Goal: Task Accomplishment & Management: Manage account settings

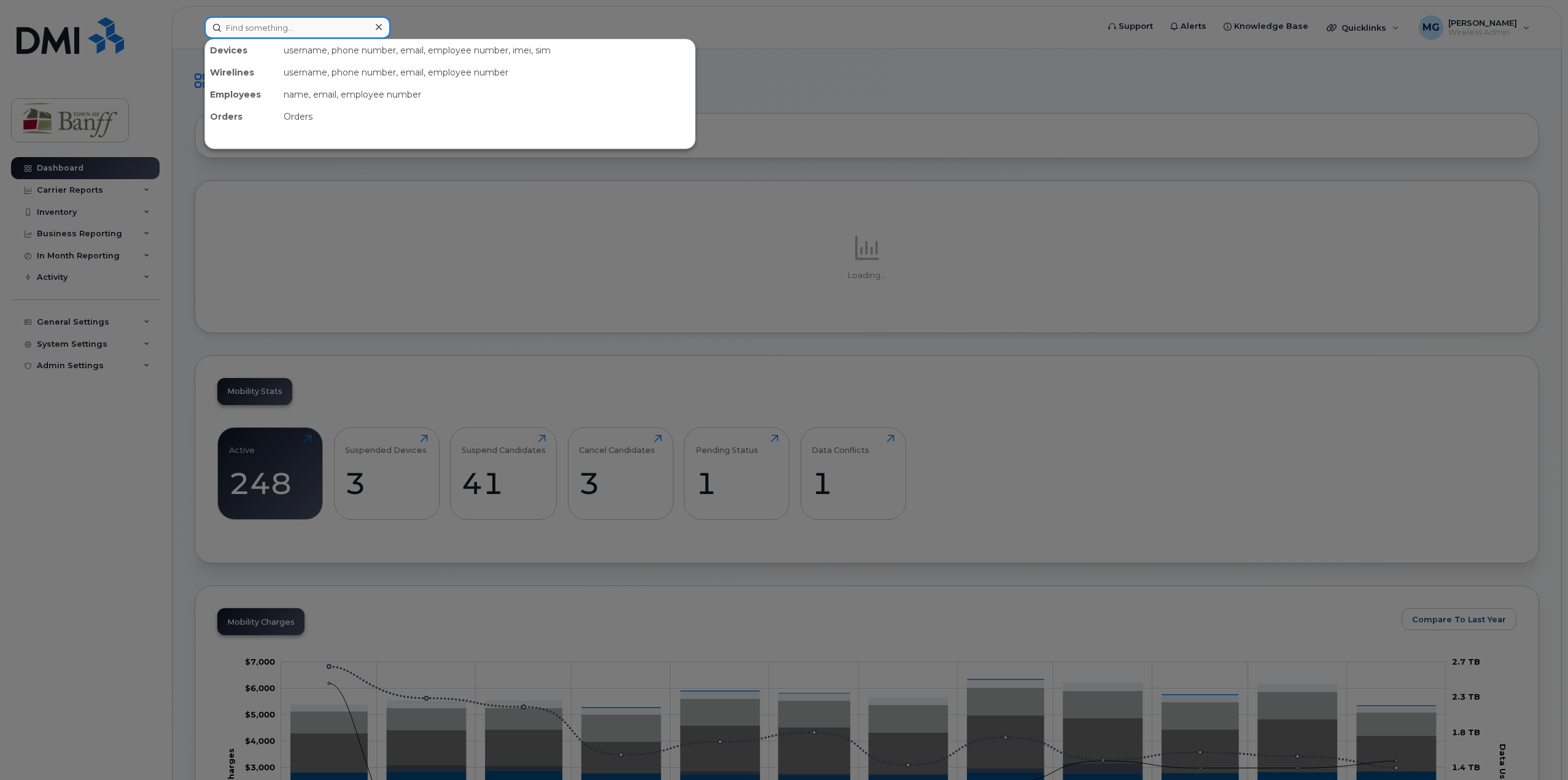
click at [297, 25] on input at bounding box center [297, 27] width 186 height 22
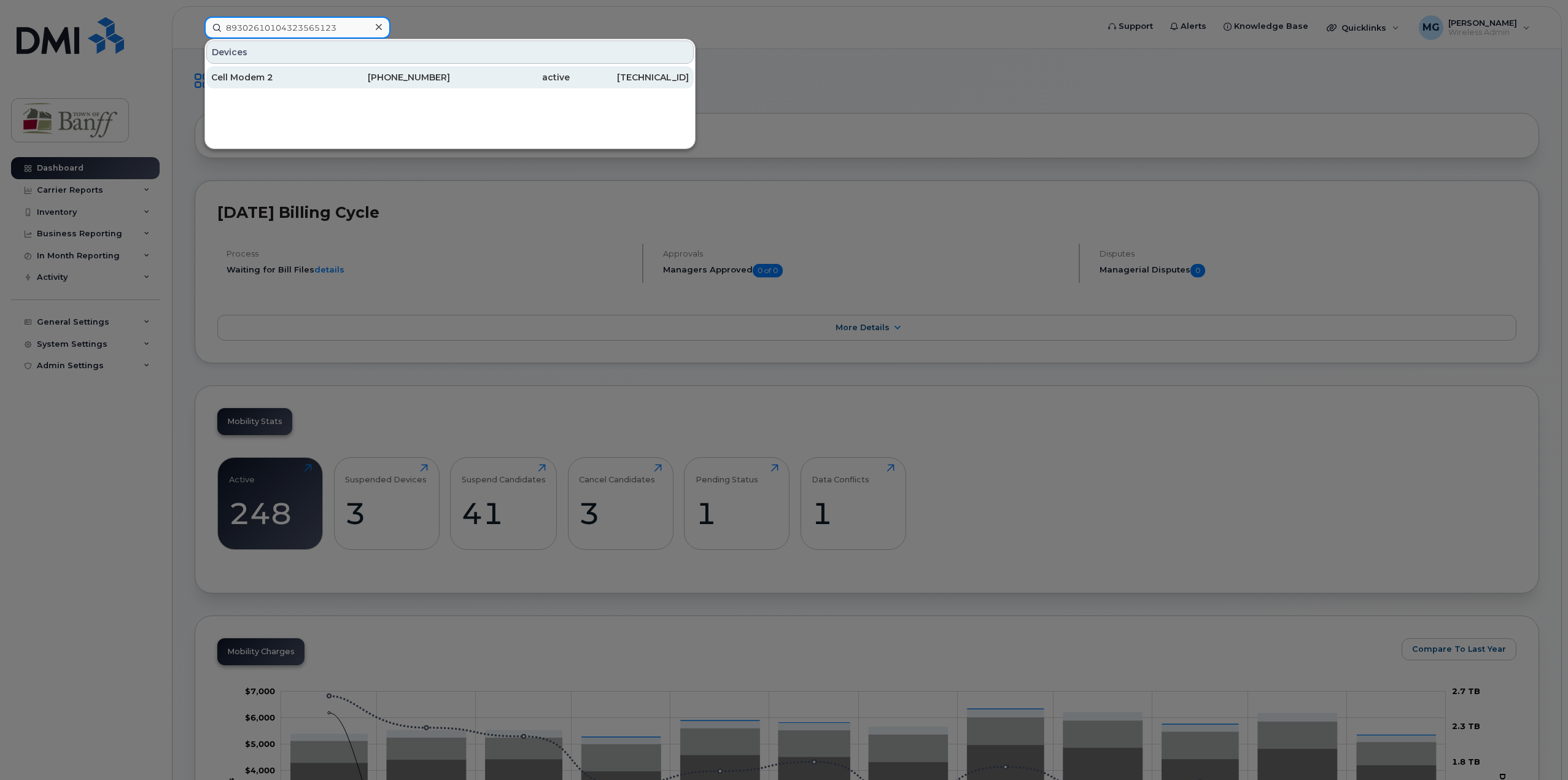
type input "89302610104323565123"
click at [390, 80] on div "403-497-5367" at bounding box center [391, 78] width 120 height 12
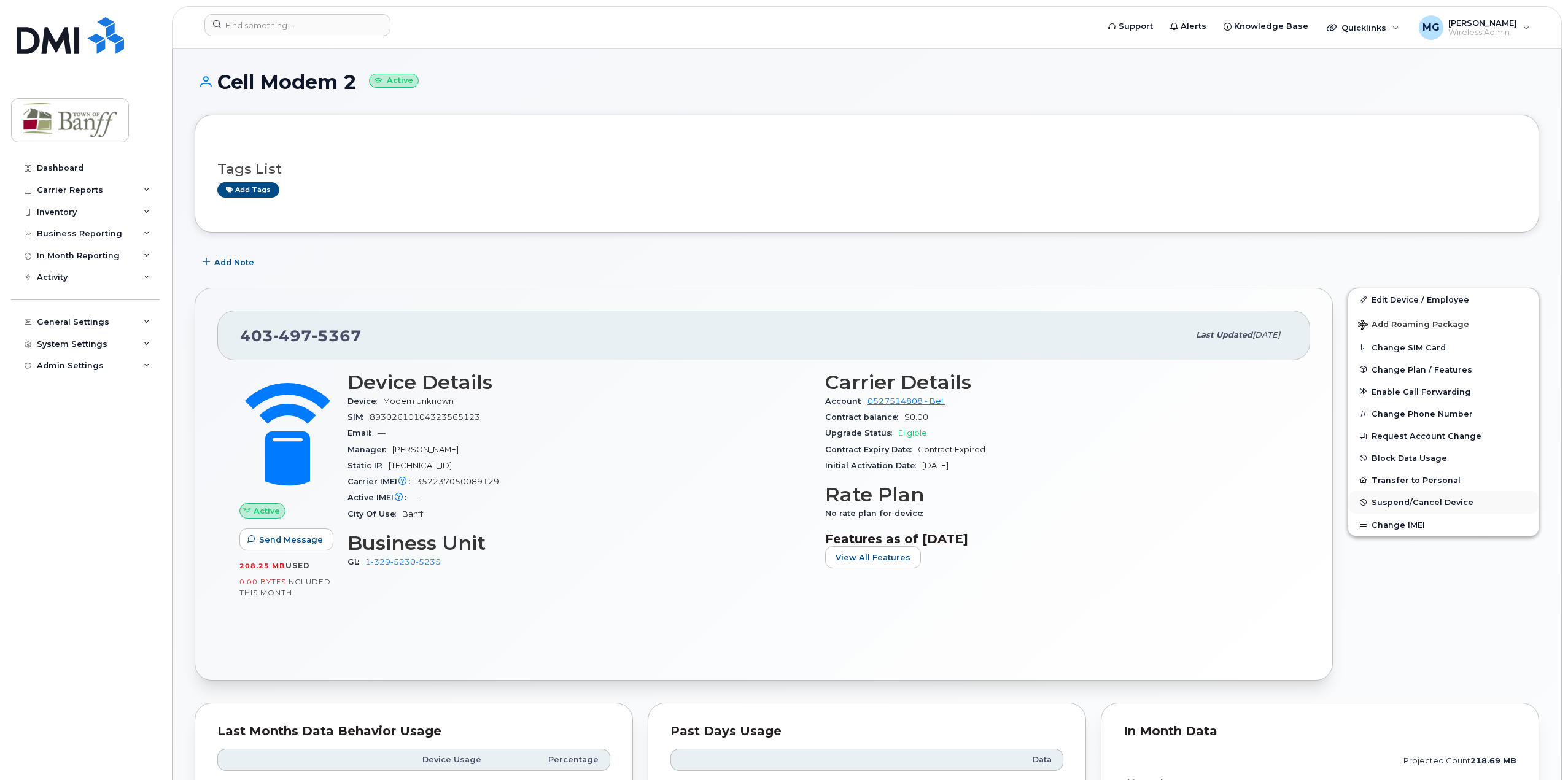
click at [1438, 500] on span "Suspend/Cancel Device" at bounding box center [1423, 502] width 102 height 9
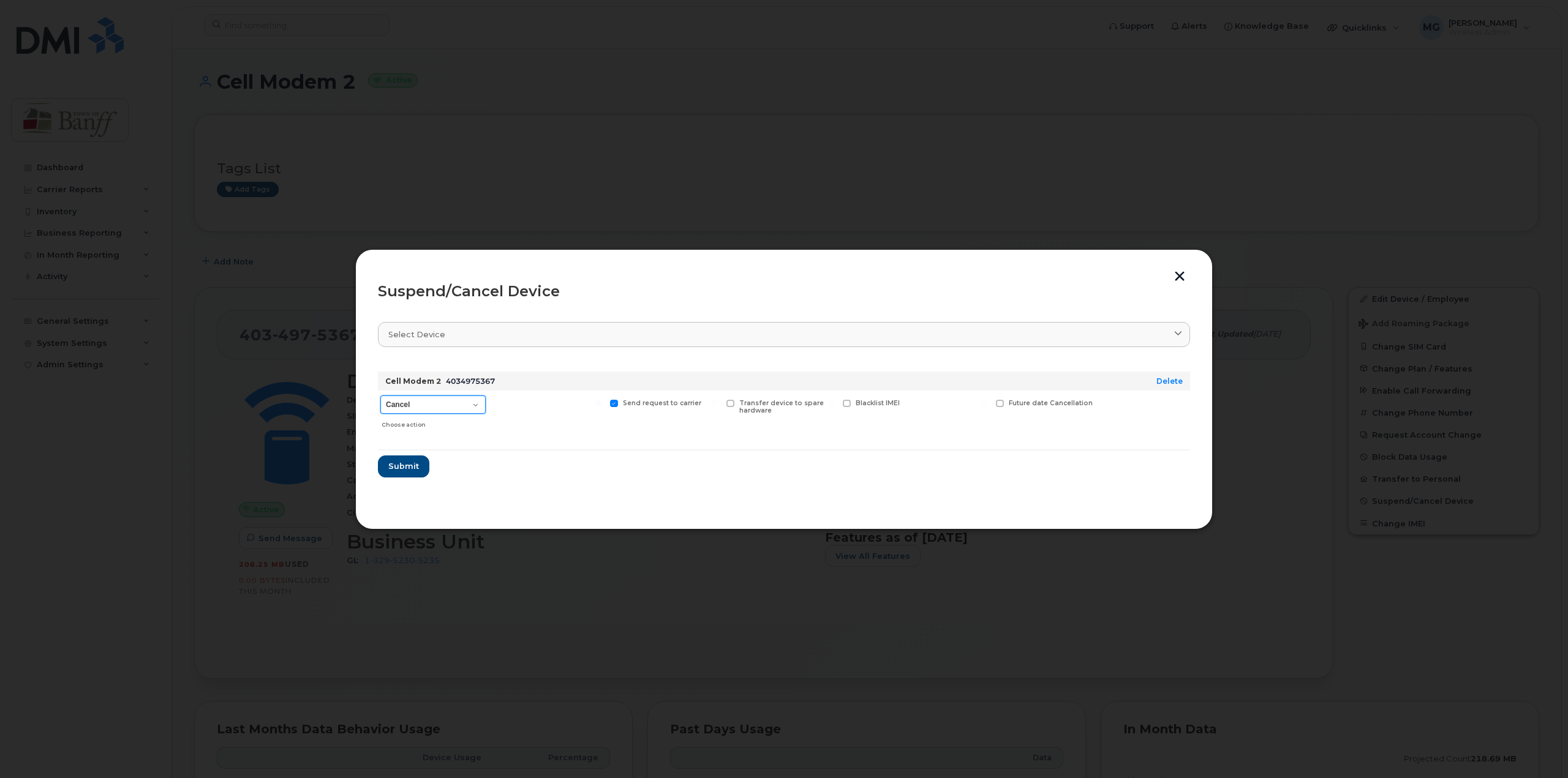
click at [481, 409] on select "Cancel Suspend - Extend Suspension Suspend - Reduced Rate Suspend - Full Rate S…" at bounding box center [433, 405] width 106 height 19
select select "[object Object]"
click at [380, 396] on select "Cancel Suspend - Extend Suspension Suspend - Reduced Rate Suspend - Full Rate S…" at bounding box center [433, 405] width 106 height 19
click at [413, 470] on span "Submit" at bounding box center [403, 466] width 30 height 12
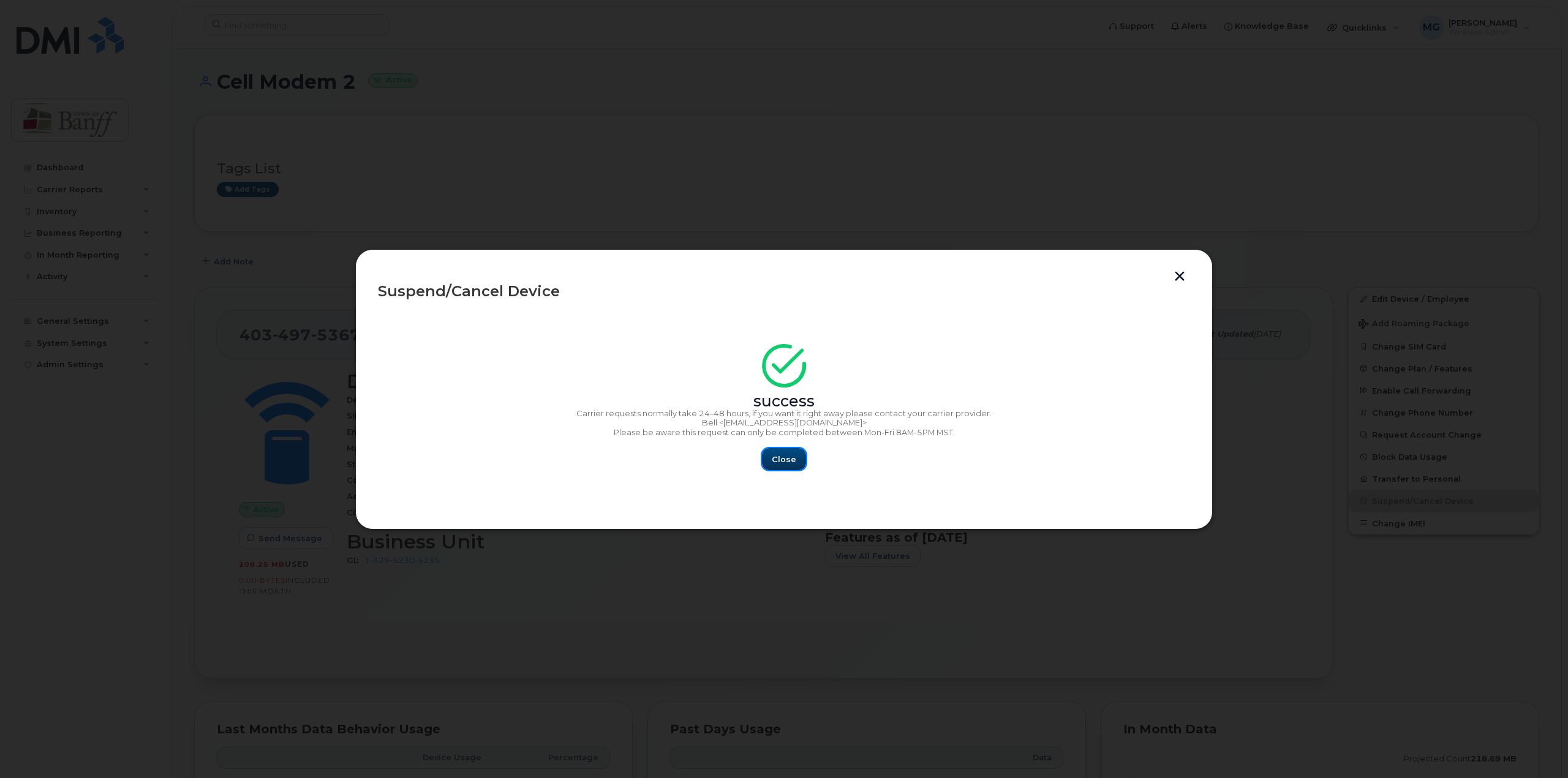
click at [787, 461] on span "Close" at bounding box center [784, 459] width 25 height 12
